Goal: Task Accomplishment & Management: Manage account settings

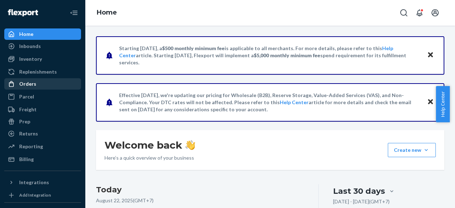
click at [35, 86] on div "Orders" at bounding box center [42, 84] width 75 height 10
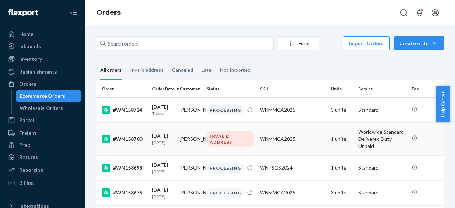
click at [169, 136] on div "[DATE] [DATE]" at bounding box center [163, 138] width 22 height 13
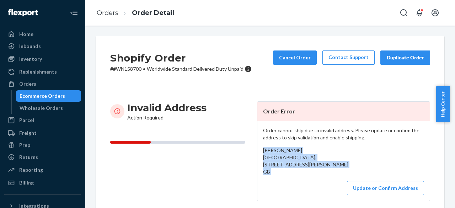
drag, startPoint x: 261, startPoint y: 148, endPoint x: 296, endPoint y: 188, distance: 53.1
click at [296, 188] on div "Order cannot ship due to invalid address. Please update or confirm the address …" at bounding box center [343, 161] width 172 height 80
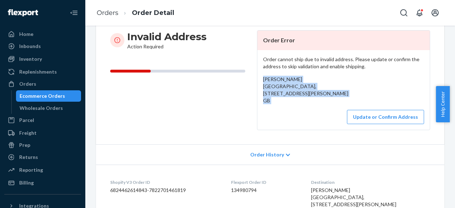
scroll to position [107, 0]
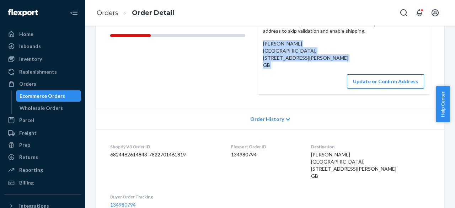
click at [377, 88] on button "Update or Confirm Address" at bounding box center [385, 81] width 77 height 14
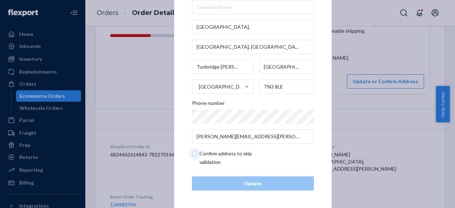
click at [222, 153] on input "checkbox" at bounding box center [233, 157] width 82 height 17
checkbox input "true"
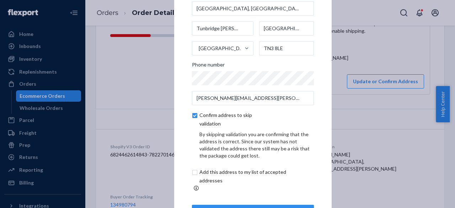
scroll to position [60, 0]
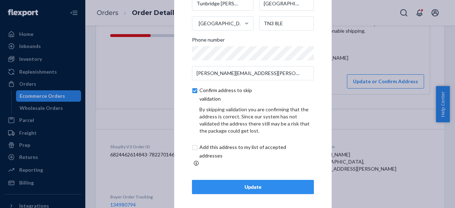
click at [254, 183] on div "Update" at bounding box center [253, 186] width 110 height 7
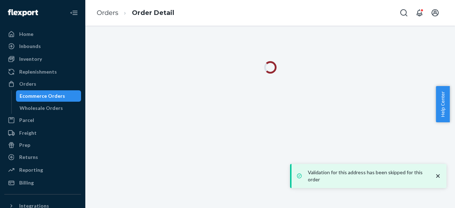
scroll to position [0, 0]
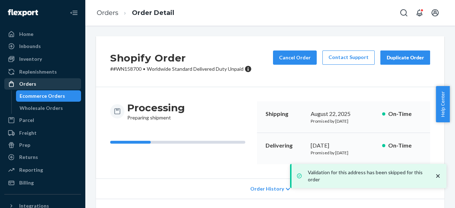
click at [28, 86] on div "Orders" at bounding box center [27, 83] width 17 height 7
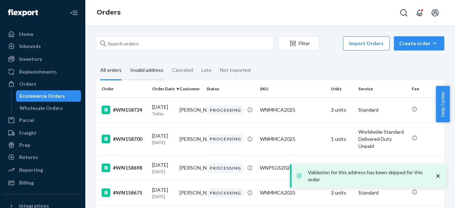
click at [156, 70] on div "Invalid address" at bounding box center [146, 71] width 33 height 20
click at [126, 61] on input "Invalid address" at bounding box center [126, 61] width 0 height 0
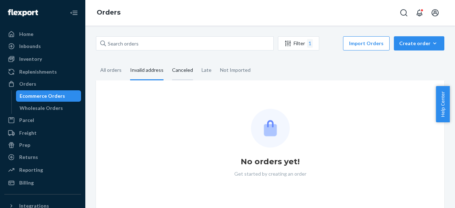
click at [184, 70] on div "Canceled" at bounding box center [182, 71] width 21 height 20
click at [168, 61] on input "Canceled" at bounding box center [168, 61] width 0 height 0
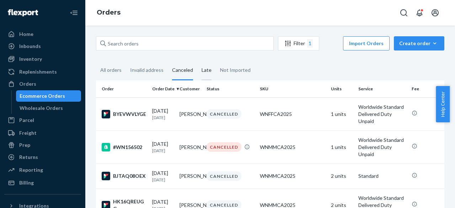
click at [201, 71] on div "Late" at bounding box center [206, 71] width 10 height 20
click at [197, 61] on input "Late" at bounding box center [197, 61] width 0 height 0
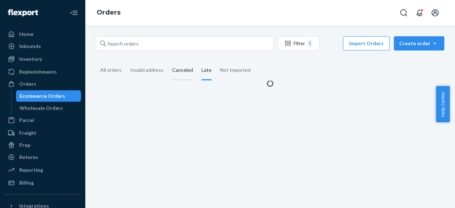
click at [187, 72] on div "Canceled" at bounding box center [182, 71] width 21 height 20
click at [168, 61] on input "Canceled" at bounding box center [168, 61] width 0 height 0
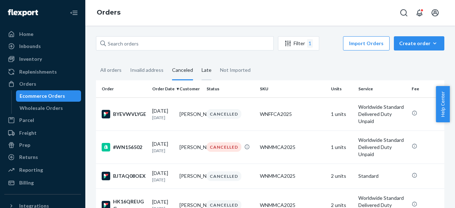
click at [203, 70] on div "Late" at bounding box center [206, 71] width 10 height 20
click at [197, 61] on input "Late" at bounding box center [197, 61] width 0 height 0
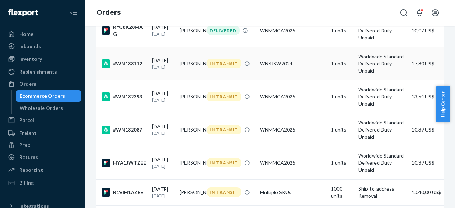
scroll to position [769, 0]
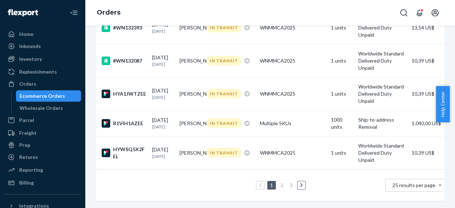
click at [292, 182] on link "3" at bounding box center [291, 185] width 6 height 6
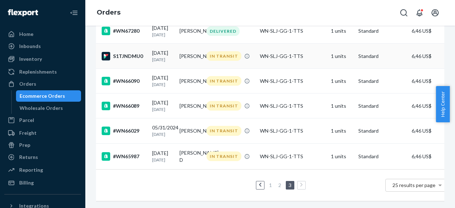
scroll to position [458, 0]
click at [167, 157] on p "[DATE]" at bounding box center [163, 160] width 22 height 6
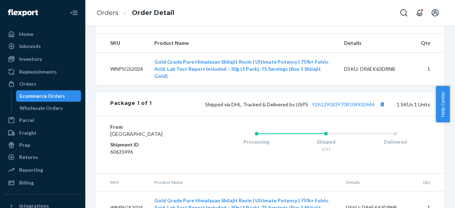
scroll to position [296, 0]
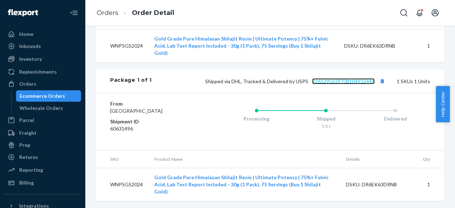
click at [354, 84] on link "9261290339708104932444" at bounding box center [343, 81] width 63 height 6
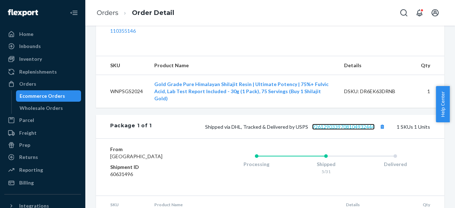
scroll to position [225, 0]
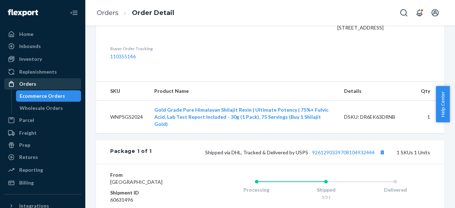
drag, startPoint x: 31, startPoint y: 85, endPoint x: 35, endPoint y: 85, distance: 3.9
click at [31, 85] on div "Orders" at bounding box center [27, 83] width 17 height 7
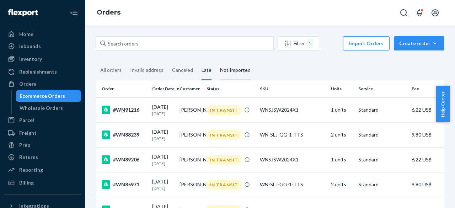
click at [237, 73] on div "Not Imported" at bounding box center [235, 71] width 31 height 20
click at [216, 61] on input "Not Imported" at bounding box center [216, 61] width 0 height 0
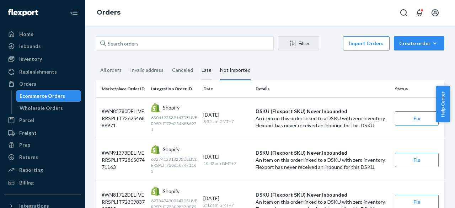
click at [207, 67] on div "Late" at bounding box center [206, 71] width 10 height 20
click at [197, 61] on input "Late" at bounding box center [197, 61] width 0 height 0
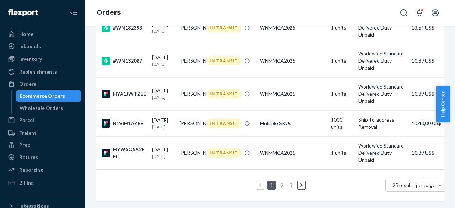
scroll to position [698, 0]
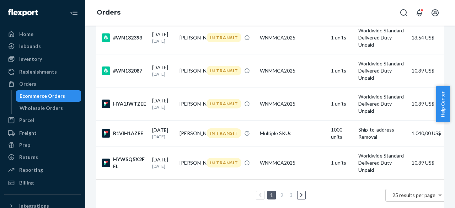
click at [220, 21] on td "IN TRANSIT" at bounding box center [230, 4] width 53 height 33
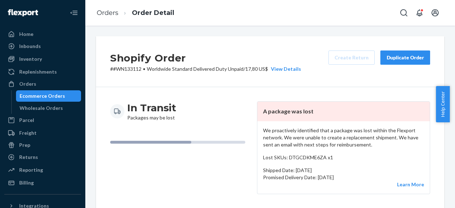
click at [133, 67] on p "# #WN133112 • Worldwide Standard Delivered Duty Unpaid / 17,80 US$ View Details" at bounding box center [205, 68] width 191 height 7
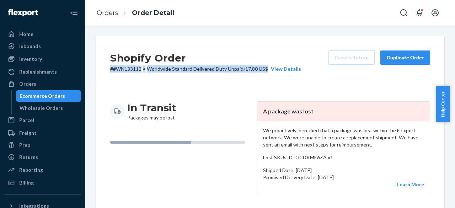
click at [133, 67] on p "# #WN133112 • Worldwide Standard Delivered Duty Unpaid / 17,80 US$ View Details" at bounding box center [205, 68] width 191 height 7
click at [139, 72] on div "Shopify Order # #WN133112 • Worldwide Standard Delivered Duty Unpaid / 17,80 US…" at bounding box center [270, 61] width 348 height 51
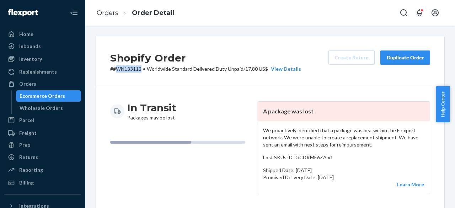
click at [139, 72] on div "Shopify Order # #WN133112 • Worldwide Standard Delivered Duty Unpaid / 17,80 US…" at bounding box center [270, 61] width 348 height 51
click at [312, 81] on div "Shopify Order # #WN133112 • Worldwide Standard Delivered Duty Unpaid / 17,80 US…" at bounding box center [270, 61] width 348 height 51
click at [208, 29] on div "Shopify Order # #WN133112 • Worldwide Standard Delivered Duty Unpaid / 17,80 US…" at bounding box center [269, 117] width 369 height 182
drag, startPoint x: 110, startPoint y: 14, endPoint x: 134, endPoint y: 29, distance: 28.4
click at [110, 14] on link "Orders" at bounding box center [108, 13] width 22 height 8
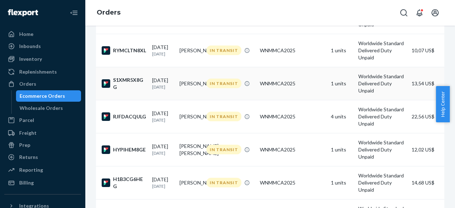
scroll to position [391, 0]
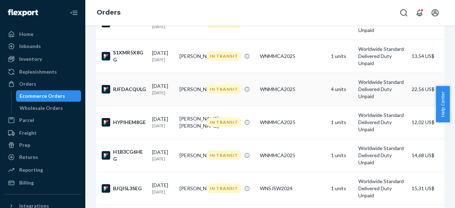
click at [280, 105] on td "WNMMCA2025" at bounding box center [292, 88] width 71 height 33
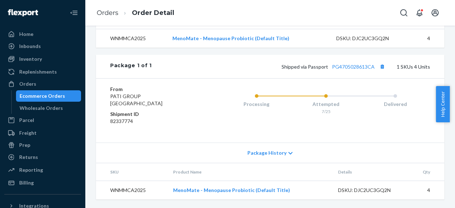
scroll to position [286, 0]
click at [339, 68] on link "PG4705028613CA" at bounding box center [353, 67] width 43 height 6
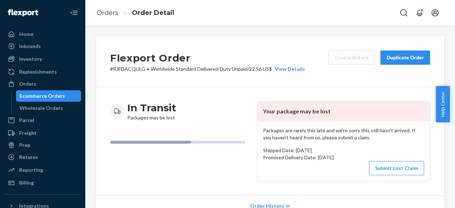
scroll to position [142, 0]
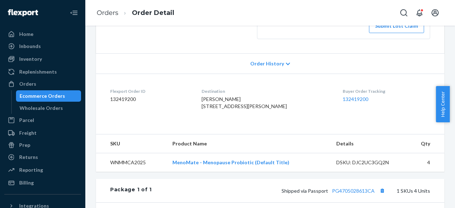
click at [231, 99] on span "[PERSON_NAME] [STREET_ADDRESS][PERSON_NAME]" at bounding box center [243, 102] width 85 height 13
copy span "[PERSON_NAME]"
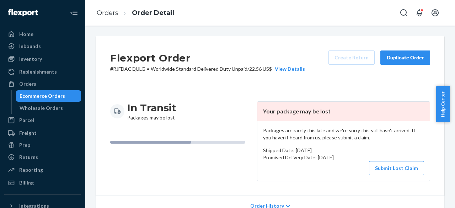
click at [140, 68] on p "# RJFDACQULG • Worldwide Standard Delivered Duty Unpaid / 22,56 US$ View Details" at bounding box center [207, 68] width 195 height 7
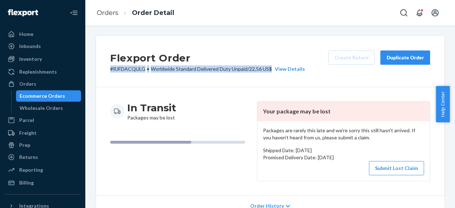
click at [140, 68] on p "# RJFDACQULG • Worldwide Standard Delivered Duty Unpaid / 22,56 US$ View Details" at bounding box center [207, 68] width 195 height 7
click at [145, 72] on p "# RJFDACQULG • Worldwide Standard Delivered Duty Unpaid / 22,56 US$ View Details" at bounding box center [207, 68] width 195 height 7
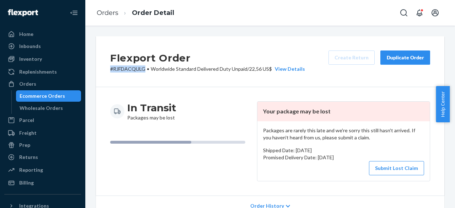
drag, startPoint x: 147, startPoint y: 68, endPoint x: 109, endPoint y: 67, distance: 37.7
click at [109, 67] on div "Flexport Order # RJFDACQULG • Worldwide Standard Delivered Duty Unpaid / 22,56 …" at bounding box center [270, 61] width 348 height 51
copy p "# RJFDACQULG"
click at [220, 109] on div "In Transit Packages may be lost" at bounding box center [180, 111] width 141 height 20
click at [116, 10] on link "Orders" at bounding box center [108, 13] width 22 height 8
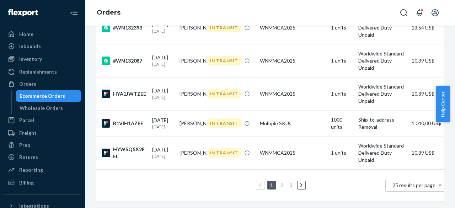
scroll to position [769, 0]
click at [299, 181] on link at bounding box center [301, 185] width 8 height 9
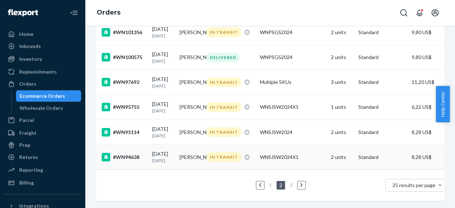
scroll to position [623, 0]
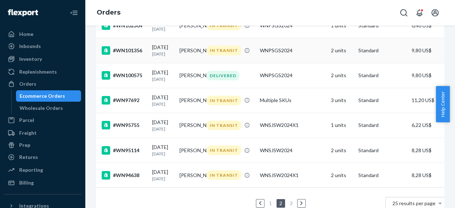
click at [172, 57] on p "[DATE]" at bounding box center [163, 54] width 22 height 6
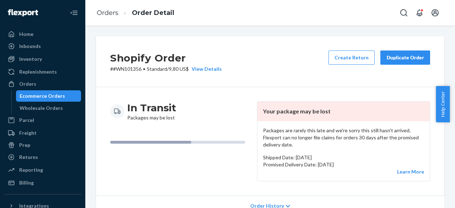
scroll to position [71, 0]
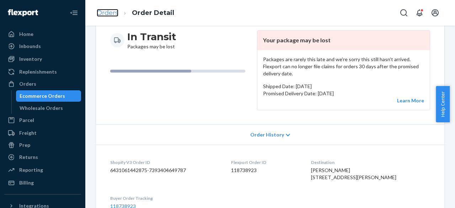
click at [99, 10] on link "Orders" at bounding box center [108, 13] width 22 height 8
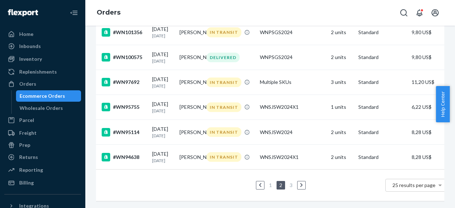
scroll to position [730, 0]
click at [300, 183] on icon at bounding box center [301, 185] width 3 height 5
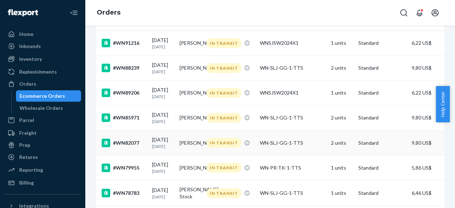
scroll to position [32, 0]
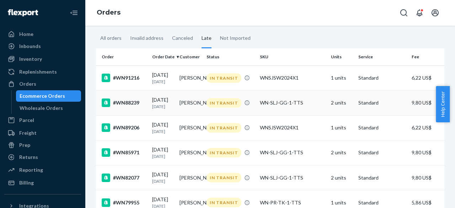
click at [282, 106] on div "WN-SLJ-GG-1-TTS" at bounding box center [292, 102] width 65 height 7
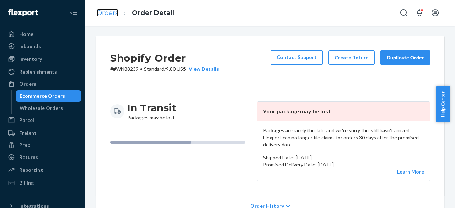
click at [102, 15] on link "Orders" at bounding box center [108, 13] width 22 height 8
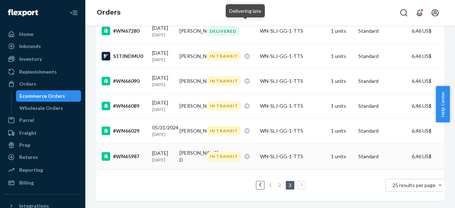
scroll to position [458, 0]
click at [280, 182] on link "2" at bounding box center [280, 185] width 6 height 6
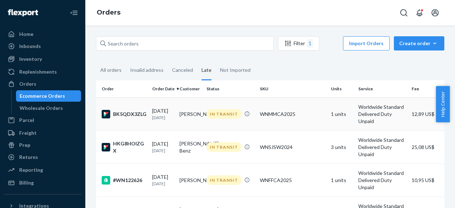
click at [354, 112] on td "1 units" at bounding box center [341, 113] width 27 height 33
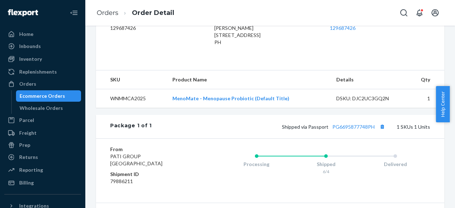
scroll to position [142, 0]
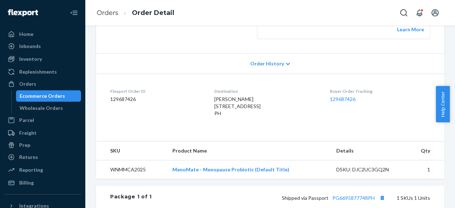
drag, startPoint x: 182, startPoint y: 99, endPoint x: 211, endPoint y: 129, distance: 41.9
click at [214, 117] on div "[PERSON_NAME] [STREET_ADDRESS] PH" at bounding box center [266, 106] width 104 height 21
copy span "[PERSON_NAME] [STREET_ADDRESS] PH"
click at [293, 134] on dl "Flexport Order ID 129687426 Destination [PERSON_NAME] [STREET_ADDRESS] PH Buyer…" at bounding box center [270, 104] width 348 height 60
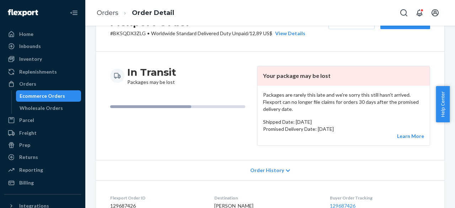
scroll to position [0, 0]
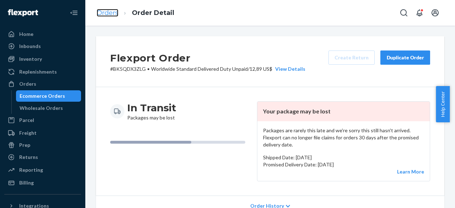
click at [104, 16] on link "Orders" at bounding box center [108, 13] width 22 height 8
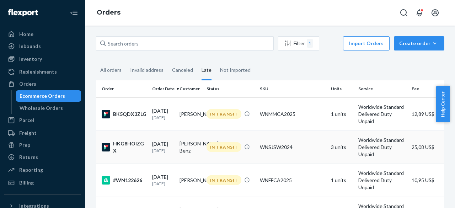
click at [302, 150] on div "WNSJSW2024" at bounding box center [292, 146] width 65 height 7
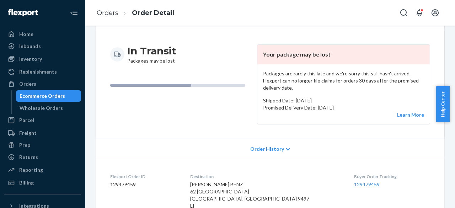
scroll to position [107, 0]
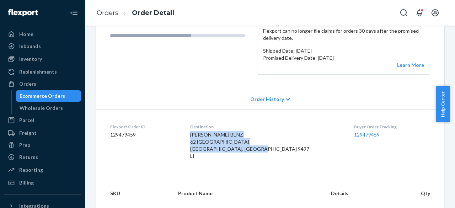
drag, startPoint x: 199, startPoint y: 134, endPoint x: 218, endPoint y: 156, distance: 28.7
click at [218, 156] on dl "Flexport Order ID 129479459 Destination [PERSON_NAME] BENZ [GEOGRAPHIC_DATA], […" at bounding box center [270, 142] width 348 height 67
copy span "[PERSON_NAME] BENZ 62 [GEOGRAPHIC_DATA] [GEOGRAPHIC_DATA], [GEOGRAPHIC_DATA] 94…"
click at [307, 132] on div "[PERSON_NAME] BENZ 62 [GEOGRAPHIC_DATA] [GEOGRAPHIC_DATA], [GEOGRAPHIC_DATA] 94…" at bounding box center [266, 145] width 152 height 28
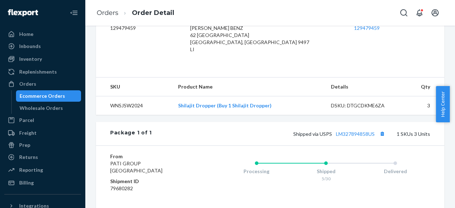
scroll to position [249, 0]
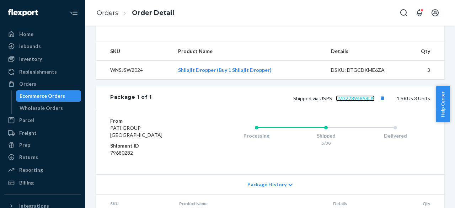
click at [344, 98] on link "LM327894858US" at bounding box center [355, 98] width 39 height 6
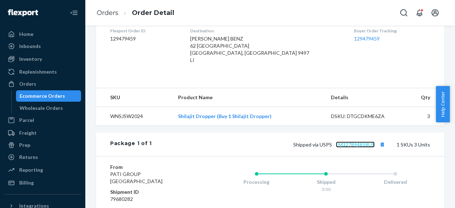
scroll to position [142, 0]
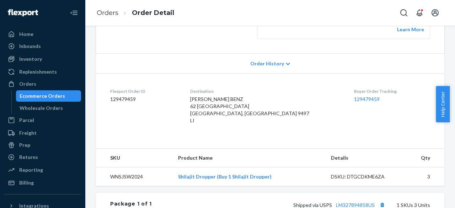
click at [216, 97] on span "[PERSON_NAME] BENZ 62 [GEOGRAPHIC_DATA] [GEOGRAPHIC_DATA], [GEOGRAPHIC_DATA] 94…" at bounding box center [249, 109] width 119 height 27
copy span "[PERSON_NAME] BENZ"
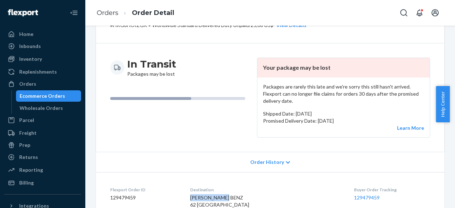
scroll to position [36, 0]
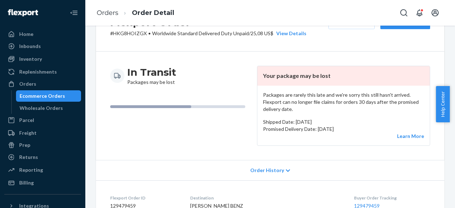
click at [119, 11] on li "Order Detail" at bounding box center [146, 13] width 56 height 10
click at [113, 11] on link "Orders" at bounding box center [108, 13] width 22 height 8
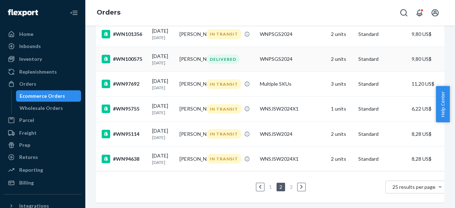
scroll to position [730, 0]
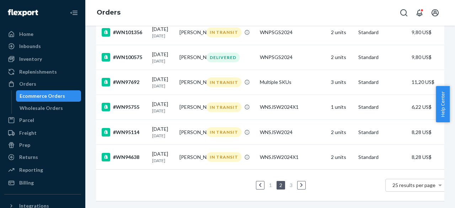
click at [272, 182] on link "1" at bounding box center [270, 185] width 6 height 6
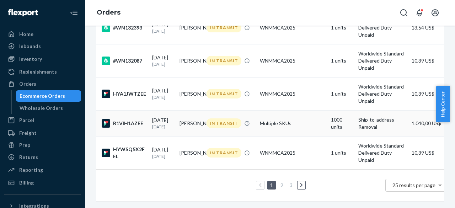
scroll to position [769, 0]
click at [218, 148] on div "IN TRANSIT" at bounding box center [223, 153] width 35 height 10
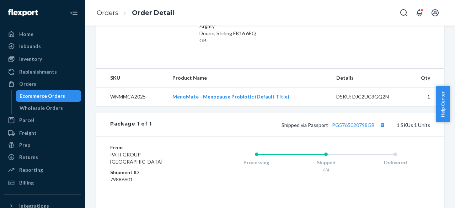
scroll to position [249, 0]
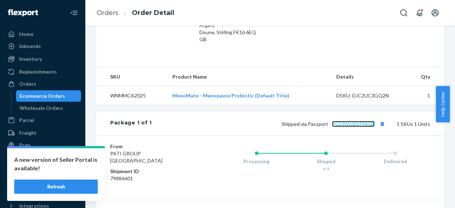
click at [337, 122] on link "PG5765020798GB" at bounding box center [353, 124] width 43 height 6
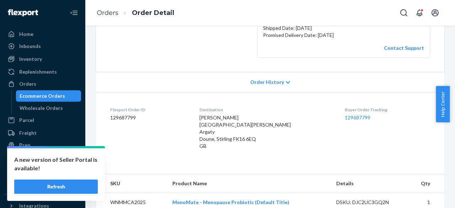
click at [228, 119] on span "[PERSON_NAME] [GEOGRAPHIC_DATA][PERSON_NAME] Argaty Doune, Stirling FK16 6EQ GB" at bounding box center [244, 131] width 91 height 34
copy span "[PERSON_NAME]"
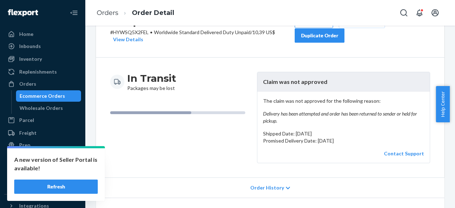
scroll to position [36, 0]
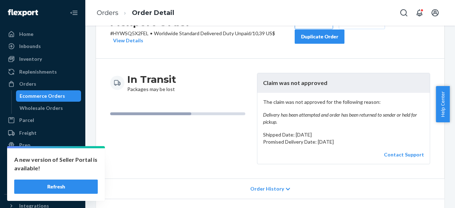
click at [114, 17] on li "Orders" at bounding box center [108, 13] width 22 height 9
click at [112, 15] on link "Orders" at bounding box center [108, 13] width 22 height 8
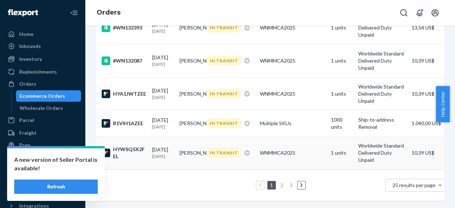
scroll to position [769, 0]
click at [415, 116] on td "1.040,00 US$" at bounding box center [429, 123] width 43 height 26
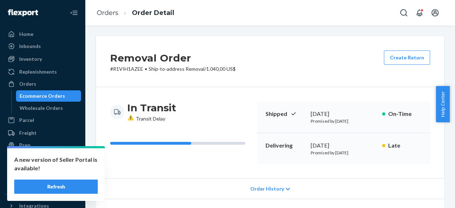
click at [274, 186] on span "Order History" at bounding box center [267, 188] width 34 height 7
click at [104, 16] on link "Orders" at bounding box center [108, 13] width 22 height 8
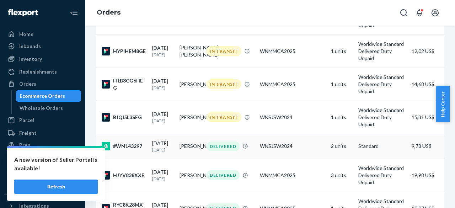
scroll to position [604, 0]
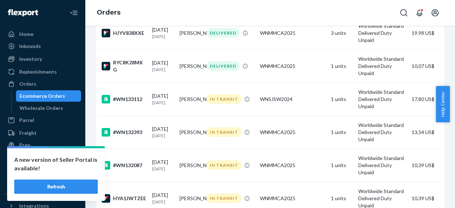
click at [72, 184] on button "Refresh" at bounding box center [55, 186] width 83 height 14
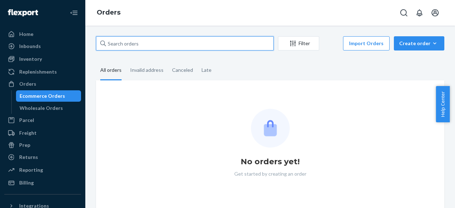
click at [188, 44] on input "text" at bounding box center [185, 43] width 178 height 14
paste input "WN133112"
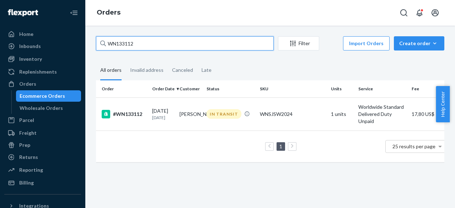
type input "WN133112"
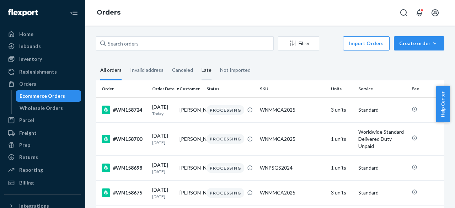
click at [203, 70] on div "Late" at bounding box center [206, 71] width 10 height 20
click at [197, 61] on input "Late" at bounding box center [197, 61] width 0 height 0
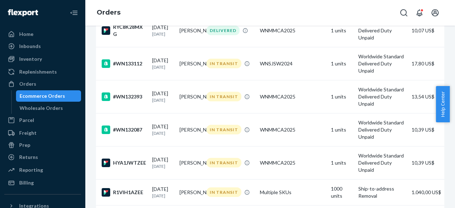
scroll to position [746, 0]
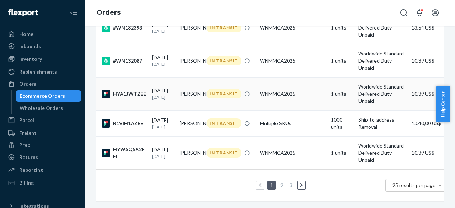
click at [274, 97] on div "WNMMCA2025" at bounding box center [292, 93] width 65 height 7
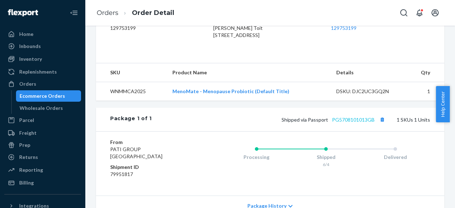
scroll to position [142, 0]
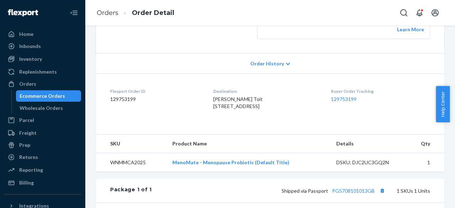
click at [221, 99] on span "Anastasia Du Toit 62 Burleigh Park Cobham, Surrey KT11 2DU GB" at bounding box center [237, 102] width 49 height 13
copy span "[PERSON_NAME]"
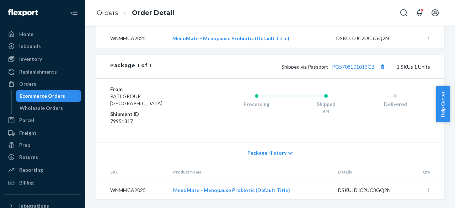
scroll to position [279, 0]
click at [365, 69] on link "PG5708101013GB" at bounding box center [353, 67] width 43 height 6
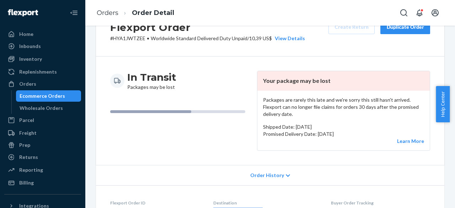
scroll to position [0, 0]
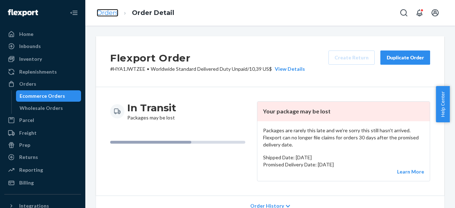
click at [115, 11] on link "Orders" at bounding box center [108, 13] width 22 height 8
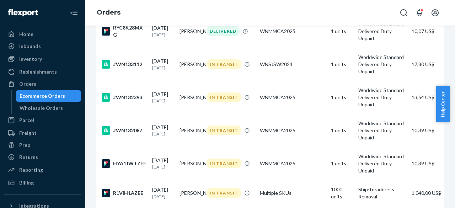
scroll to position [639, 0]
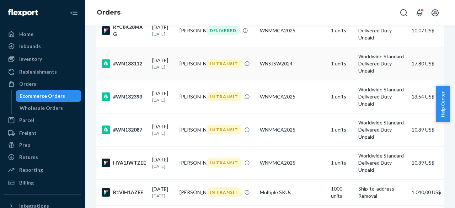
click at [295, 67] on div "WNSJSW2024" at bounding box center [292, 63] width 65 height 7
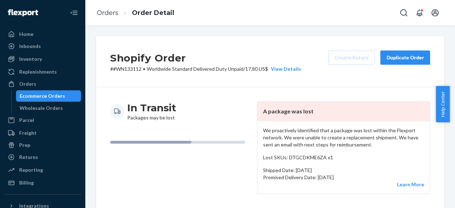
drag, startPoint x: 349, startPoint y: 178, endPoint x: 258, endPoint y: 126, distance: 105.2
click at [258, 126] on div "We proactively identified that a package was lost within the Flexport network. …" at bounding box center [343, 157] width 172 height 72
copy div "We proactively identified that a package was lost within the Flexport network. …"
drag, startPoint x: 107, startPoint y: 12, endPoint x: 130, endPoint y: 31, distance: 29.8
click at [107, 12] on link "Orders" at bounding box center [108, 13] width 22 height 8
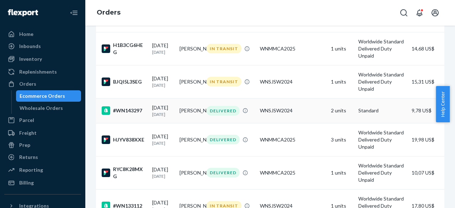
scroll to position [533, 0]
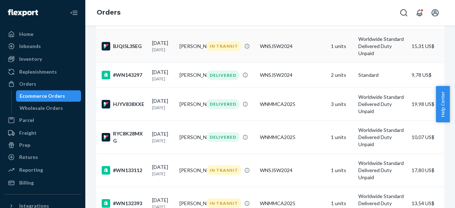
click at [311, 50] on div "WNSJSW2024" at bounding box center [292, 46] width 65 height 7
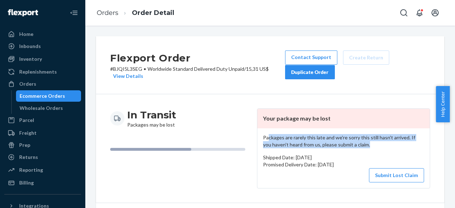
drag, startPoint x: 265, startPoint y: 137, endPoint x: 411, endPoint y: 141, distance: 145.7
click at [411, 141] on p "Packages are rarely this late and we're sorry this still hasn't arrived. If you…" at bounding box center [343, 141] width 161 height 14
click at [360, 146] on p "Packages are rarely this late and we're sorry this still hasn't arrived. If you…" at bounding box center [343, 141] width 161 height 14
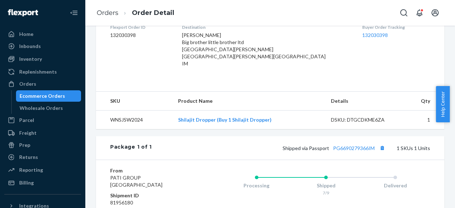
scroll to position [178, 0]
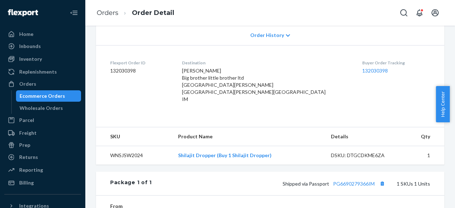
click at [218, 70] on span "Simon Hamilton Big brother little brother ltd Baie mooar house Coburg road Rams…" at bounding box center [253, 84] width 143 height 34
copy span "[PERSON_NAME]"
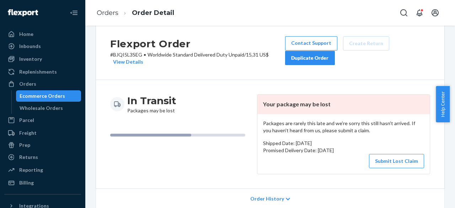
scroll to position [36, 0]
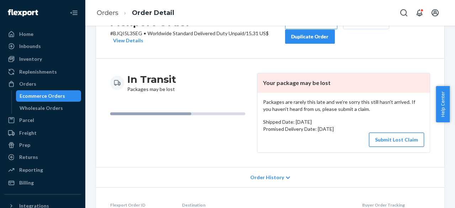
click at [402, 141] on button "Submit Lost Claim" at bounding box center [396, 139] width 55 height 14
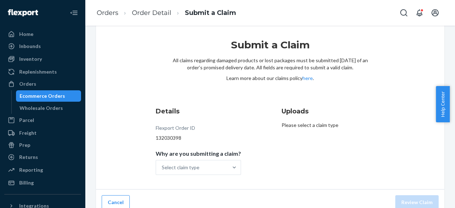
scroll to position [19, 0]
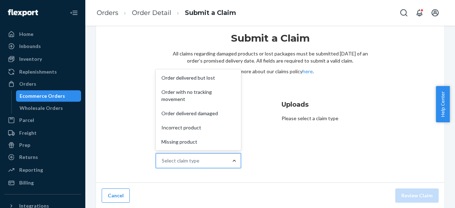
click at [308, 162] on div "Uploads Please select a claim type" at bounding box center [332, 134] width 103 height 74
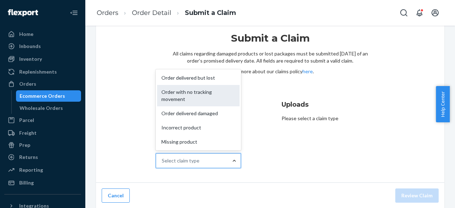
click at [185, 96] on div "Order with no tracking movement" at bounding box center [198, 95] width 82 height 21
click at [162, 157] on input "Why are you submitting a claim? option Order with no tracking movement focused,…" at bounding box center [162, 160] width 1 height 7
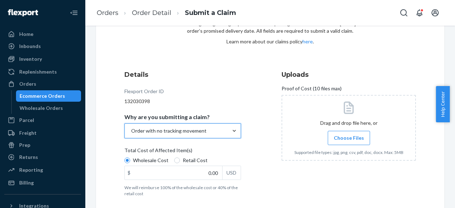
scroll to position [77, 0]
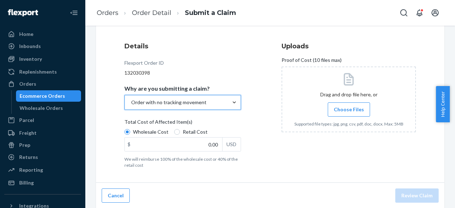
click at [179, 132] on label "Retail Cost" at bounding box center [190, 131] width 33 height 7
click at [179, 132] on input "Retail Cost" at bounding box center [177, 132] width 6 height 6
radio input "true"
radio input "false"
click at [239, 146] on div "Details Flexport Order ID 132030398 Why are you submitting a claim? Order with …" at bounding box center [191, 104] width 134 height 135
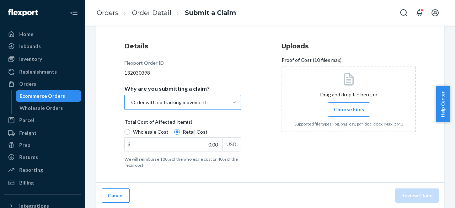
click at [229, 146] on div "USD" at bounding box center [231, 143] width 18 height 13
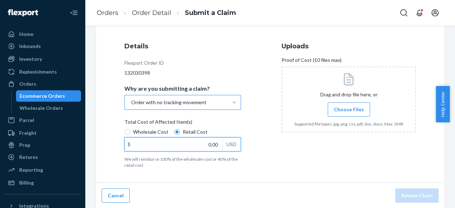
click at [222, 146] on input "0.00" at bounding box center [173, 143] width 97 height 13
click at [177, 145] on input "0.00" at bounding box center [173, 143] width 97 height 13
type input "59.99"
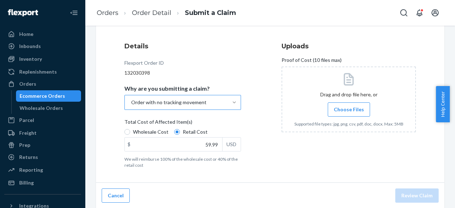
click at [380, 147] on div "Uploads Proof of Cost (10 files max) Drag and drop file here, or Choose Files S…" at bounding box center [348, 105] width 134 height 132
click at [352, 115] on label "Choose Files" at bounding box center [348, 109] width 42 height 14
click at [349, 113] on input "Choose Files" at bounding box center [348, 109] width 0 height 8
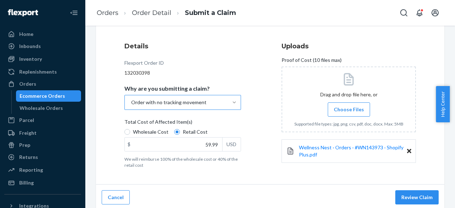
scroll to position [79, 0]
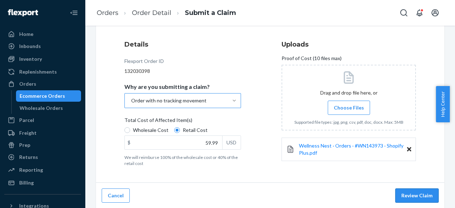
click at [421, 197] on button "Review Claim" at bounding box center [416, 195] width 43 height 14
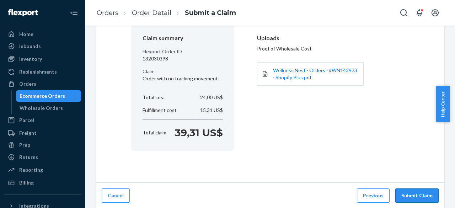
click at [410, 195] on button "Submit Claim" at bounding box center [416, 195] width 43 height 14
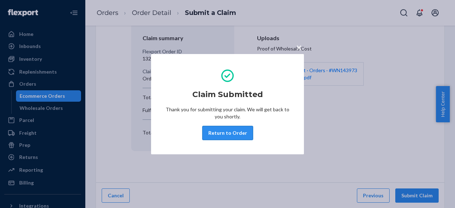
click at [240, 133] on button "Return to Order" at bounding box center [227, 133] width 51 height 14
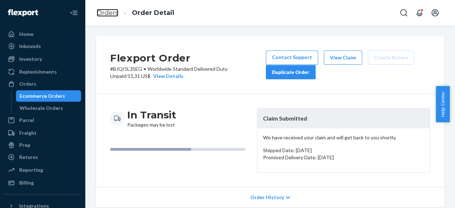
click at [109, 16] on link "Orders" at bounding box center [108, 13] width 22 height 8
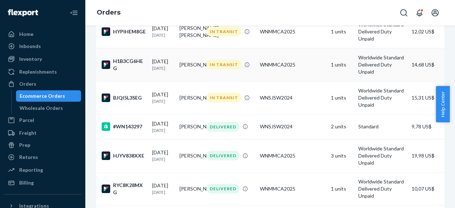
scroll to position [497, 0]
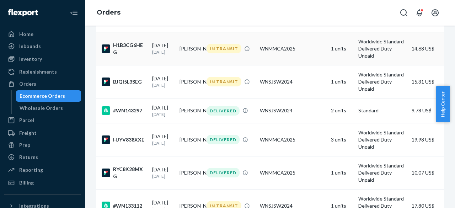
click at [193, 65] on td "[PERSON_NAME]" at bounding box center [190, 48] width 27 height 33
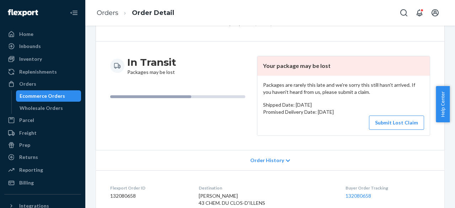
scroll to position [71, 0]
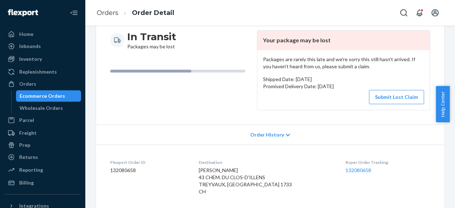
click at [235, 169] on span "CHRISTINE BONGARD 43 CHEM. DU CLOS-D'ILLENS TREYVAUX, FRIBOURG 1733 CH" at bounding box center [245, 180] width 93 height 27
copy span "CHRISTINE BONGARD"
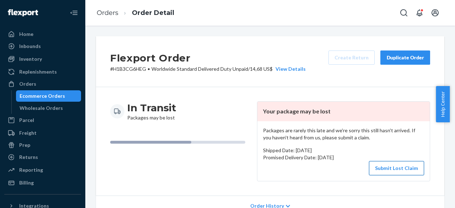
click at [407, 171] on button "Submit Lost Claim" at bounding box center [396, 168] width 55 height 14
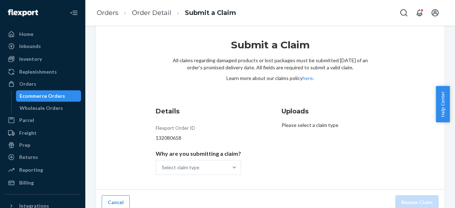
scroll to position [19, 0]
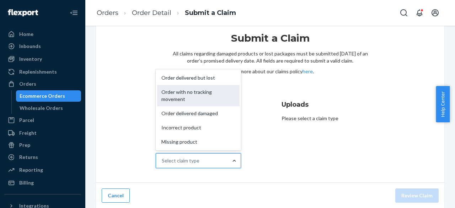
click at [203, 91] on div "Order with no tracking movement" at bounding box center [198, 95] width 82 height 21
click at [162, 157] on input "Why are you submitting a claim? option Order with no tracking movement focused,…" at bounding box center [162, 160] width 1 height 7
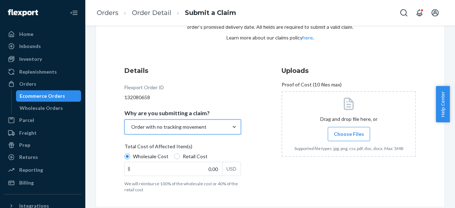
scroll to position [77, 0]
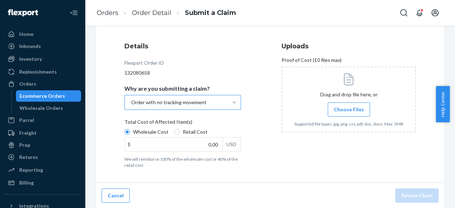
click at [204, 134] on span "Retail Cost" at bounding box center [195, 131] width 25 height 7
click at [180, 134] on input "Retail Cost" at bounding box center [177, 132] width 6 height 6
radio input "true"
radio input "false"
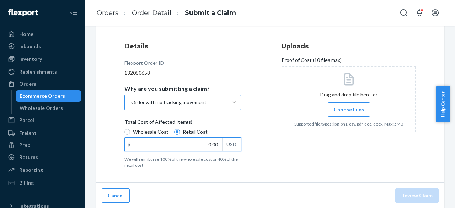
click at [210, 143] on input "0.00" at bounding box center [173, 143] width 97 height 13
type input "53.99"
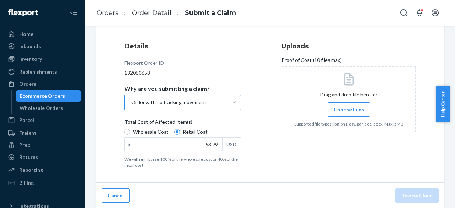
click at [311, 164] on div "Uploads Proof of Cost (10 files max) Drag and drop file here, or Choose Files S…" at bounding box center [348, 105] width 134 height 132
click at [348, 109] on input "Choose Files" at bounding box center [348, 109] width 0 height 8
click at [348, 109] on span "Choose Files" at bounding box center [349, 109] width 30 height 7
click at [348, 109] on input "Choose Files" at bounding box center [348, 109] width 0 height 8
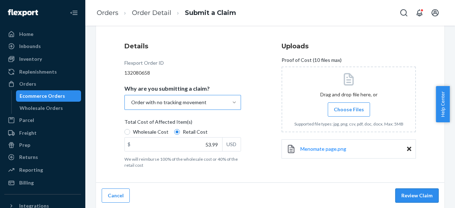
click at [414, 199] on button "Review Claim" at bounding box center [416, 195] width 43 height 14
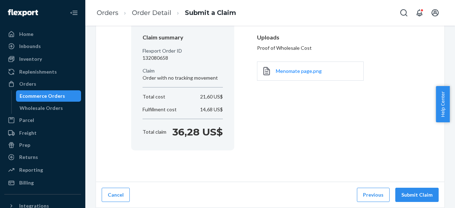
scroll to position [63, 0]
click at [421, 194] on button "Submit Claim" at bounding box center [416, 195] width 43 height 14
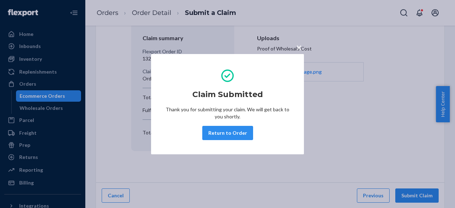
drag, startPoint x: 226, startPoint y: 137, endPoint x: 239, endPoint y: 140, distance: 13.4
click at [226, 137] on button "Return to Order" at bounding box center [227, 133] width 51 height 14
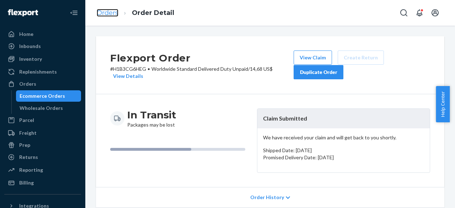
click at [110, 12] on link "Orders" at bounding box center [108, 13] width 22 height 8
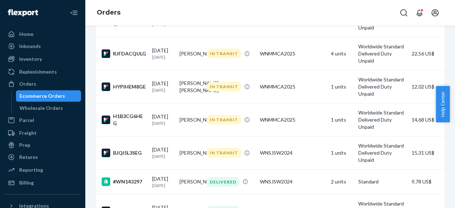
scroll to position [497, 0]
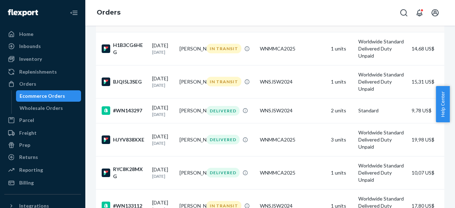
click at [231, 20] on div "IN TRANSIT" at bounding box center [223, 16] width 35 height 10
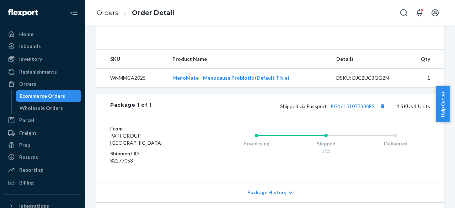
scroll to position [284, 0]
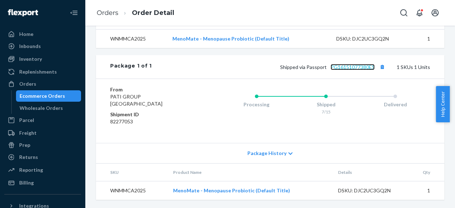
click at [356, 70] on link "PG16151077380ES" at bounding box center [352, 67] width 44 height 6
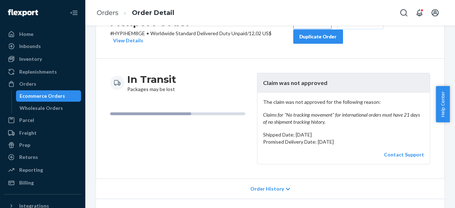
scroll to position [0, 0]
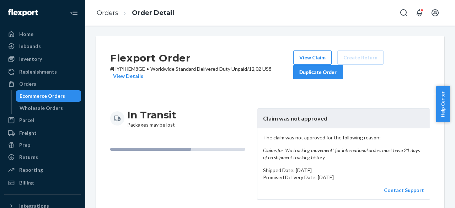
click at [137, 68] on p "# HYPIHEM8GE • Worldwide Standard Delivered Duty Unpaid / 12,02 US$ View Details" at bounding box center [201, 72] width 183 height 14
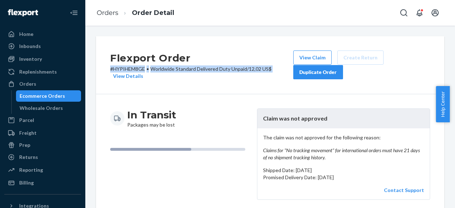
click at [137, 68] on p "# HYPIHEM8GE • Worldwide Standard Delivered Duty Unpaid / 12,02 US$ View Details" at bounding box center [201, 72] width 183 height 14
copy p "# HYPIHEM8GE • Worldwide Standard Delivered Duty Unpaid / 12,02 US$"
click at [139, 66] on p "# HYPIHEM8GE • Worldwide Standard Delivered Duty Unpaid / 12,02 US$ View Details" at bounding box center [201, 72] width 183 height 14
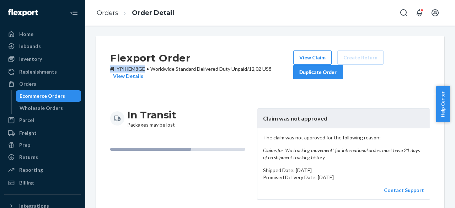
drag, startPoint x: 144, startPoint y: 68, endPoint x: 100, endPoint y: 68, distance: 44.4
click at [100, 68] on div "Flexport Order # HYPIHEM8GE • Worldwide Standard Delivered Duty Unpaid / 12,02 …" at bounding box center [270, 65] width 348 height 58
copy p "# HYPIHEM8GE"
click at [107, 11] on link "Orders" at bounding box center [108, 13] width 22 height 8
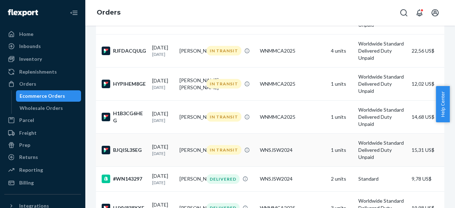
scroll to position [426, 0]
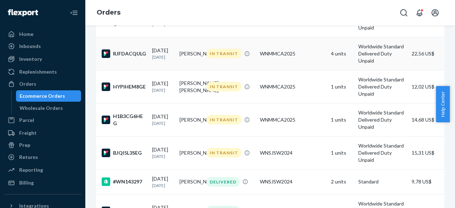
click at [302, 70] on td "WNMMCA2025" at bounding box center [292, 53] width 71 height 33
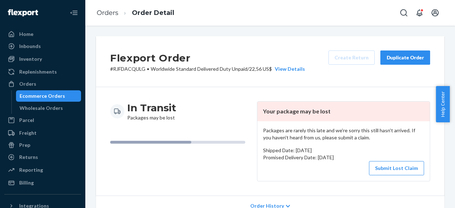
click at [139, 73] on div "Flexport Order # RJFDACQULG • Worldwide Standard Delivered Duty Unpaid / 22,56 …" at bounding box center [270, 61] width 348 height 51
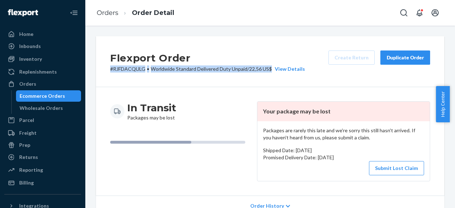
click at [139, 73] on div "Flexport Order # RJFDACQULG • Worldwide Standard Delivered Duty Unpaid / 22,56 …" at bounding box center [270, 61] width 348 height 51
copy p "# RJFDACQULG • Worldwide Standard Delivered Duty Unpaid / 22,56 US$"
click at [139, 67] on p "# RJFDACQULG • Worldwide Standard Delivered Duty Unpaid / 22,56 US$ View Details" at bounding box center [207, 68] width 195 height 7
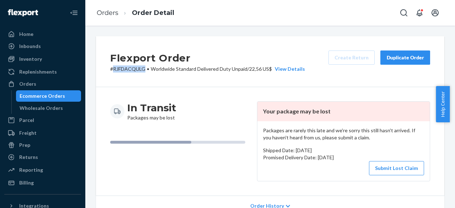
click at [139, 67] on p "# RJFDACQULG • Worldwide Standard Delivered Duty Unpaid / 22,56 US$ View Details" at bounding box center [207, 68] width 195 height 7
click at [257, 112] on header "Your package may be lost" at bounding box center [343, 112] width 172 height 20
drag, startPoint x: 144, startPoint y: 71, endPoint x: 106, endPoint y: 77, distance: 38.4
click at [106, 77] on div "Flexport Order # RJFDACQULG • Worldwide Standard Delivered Duty Unpaid / 22,56 …" at bounding box center [270, 61] width 348 height 51
copy p "# RJFDACQULG"
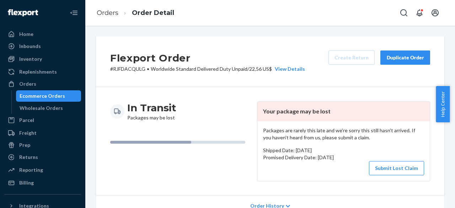
click at [103, 20] on ol "Orders Order Detail" at bounding box center [135, 12] width 89 height 21
click at [105, 12] on link "Orders" at bounding box center [108, 13] width 22 height 8
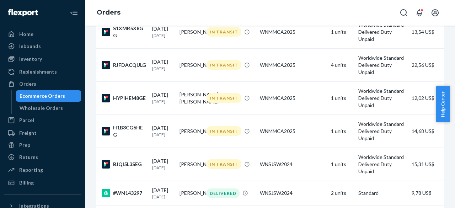
scroll to position [426, 0]
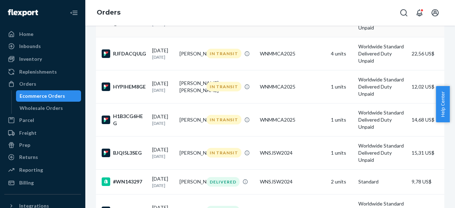
click at [222, 25] on div "IN TRANSIT" at bounding box center [223, 21] width 35 height 10
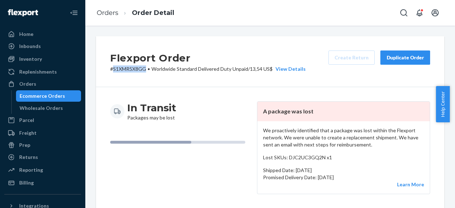
drag, startPoint x: 145, startPoint y: 71, endPoint x: 112, endPoint y: 70, distance: 32.3
click at [112, 70] on p "# S1XMR5X8GG • Worldwide Standard Delivered Duty Unpaid / 13,54 US$ View Details" at bounding box center [207, 68] width 195 height 7
copy p "S1XMR5X8GG"
copy p "# S1XMR5X8GG"
click at [108, 11] on link "Orders" at bounding box center [108, 13] width 22 height 8
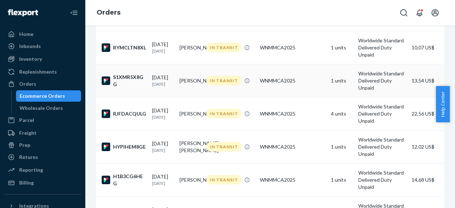
scroll to position [355, 0]
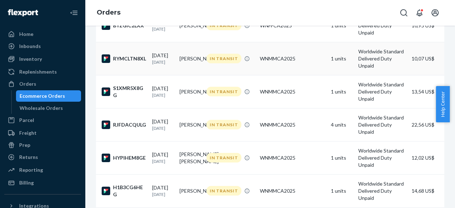
click at [282, 62] on div "WNMMCA2025" at bounding box center [292, 58] width 65 height 7
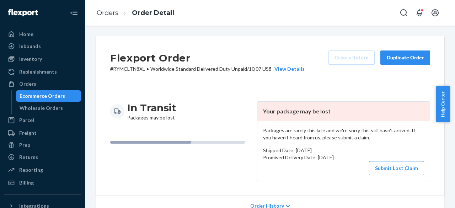
scroll to position [36, 0]
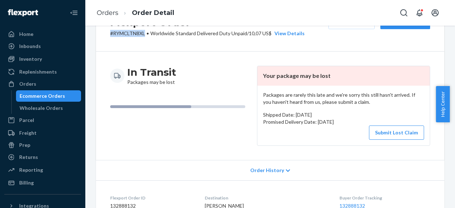
drag, startPoint x: 147, startPoint y: 34, endPoint x: 112, endPoint y: 35, distance: 35.2
click at [112, 35] on p "# RYMCLTN8XL • Worldwide Standard Delivered Duty Unpaid / 10,07 US$ View Details" at bounding box center [207, 33] width 194 height 7
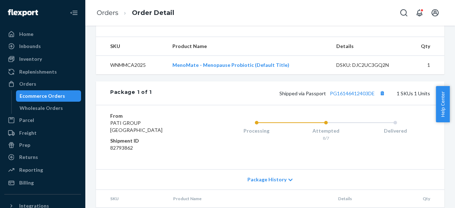
scroll to position [279, 0]
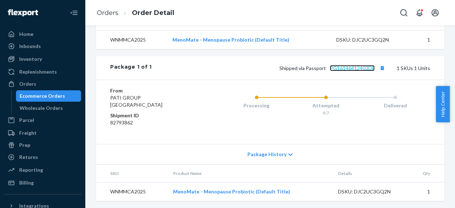
click at [349, 68] on link "PG16146412403DE" at bounding box center [352, 68] width 45 height 6
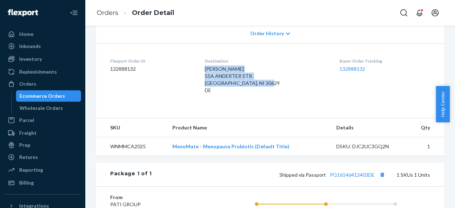
drag, startPoint x: 207, startPoint y: 66, endPoint x: 244, endPoint y: 93, distance: 45.9
click at [244, 93] on dl "Flexport Order ID 132888132 Destination KATERYNA KHOMANETS 55A ANDERTER STR. HA…" at bounding box center [270, 76] width 348 height 67
